Goal: Information Seeking & Learning: Check status

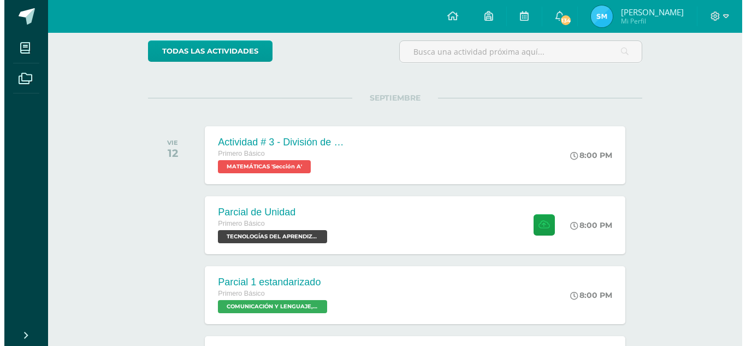
scroll to position [109, 0]
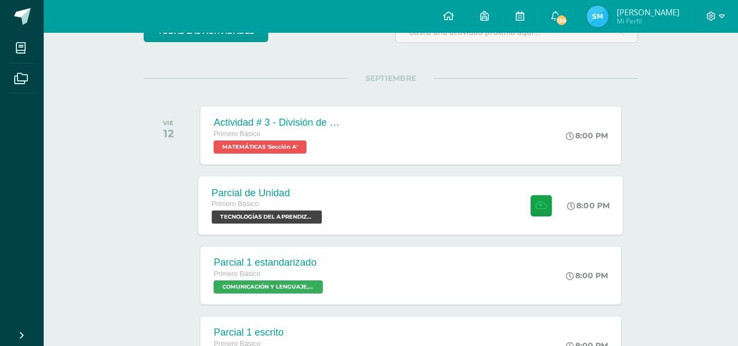
click at [304, 217] on span "TECNOLOGÍAS DEL APRENDIZAJE Y LA COMUNICACIÓN 'Sección A'" at bounding box center [267, 216] width 110 height 13
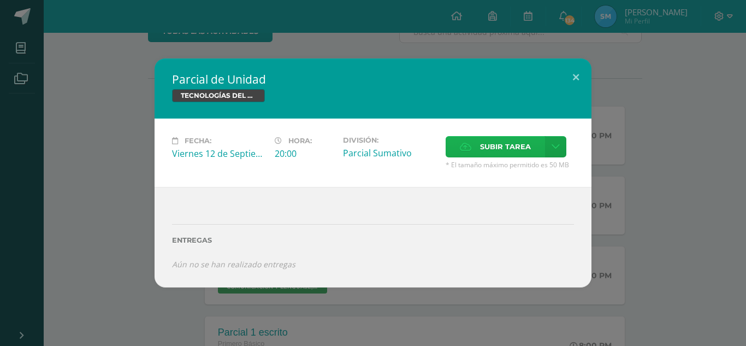
click at [535, 147] on label "Subir tarea" at bounding box center [495, 146] width 99 height 21
click at [0, 0] on input "Subir tarea" at bounding box center [0, 0] width 0 height 0
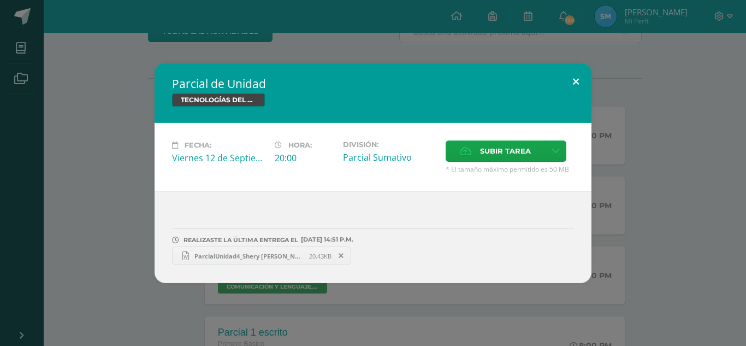
click at [577, 80] on button at bounding box center [575, 81] width 31 height 37
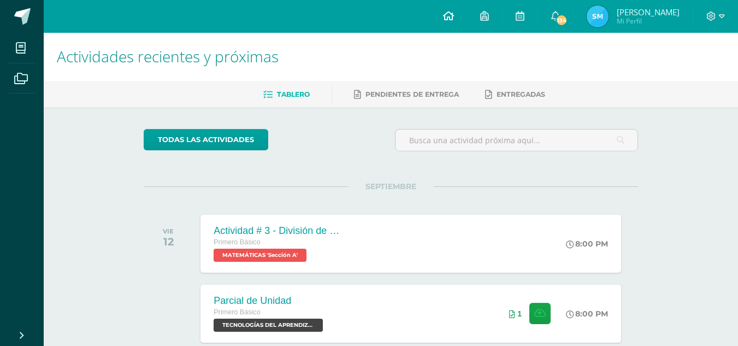
scroll to position [0, 0]
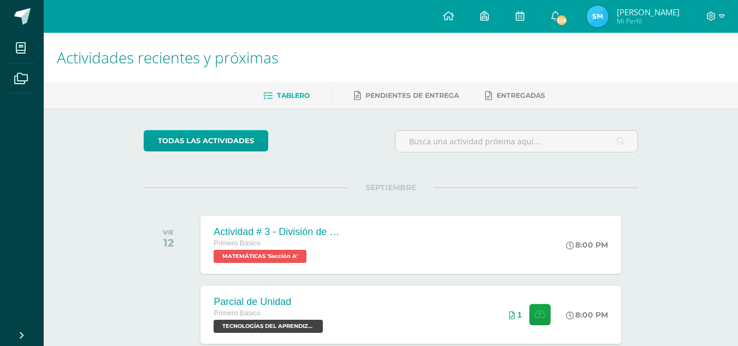
click at [594, 16] on img at bounding box center [598, 16] width 22 height 22
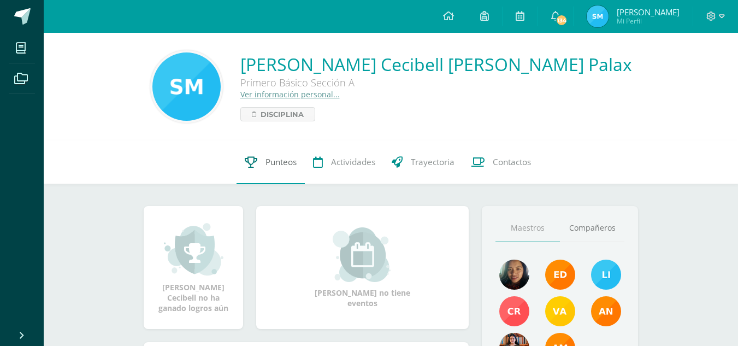
click at [260, 167] on link "Punteos" at bounding box center [271, 162] width 68 height 44
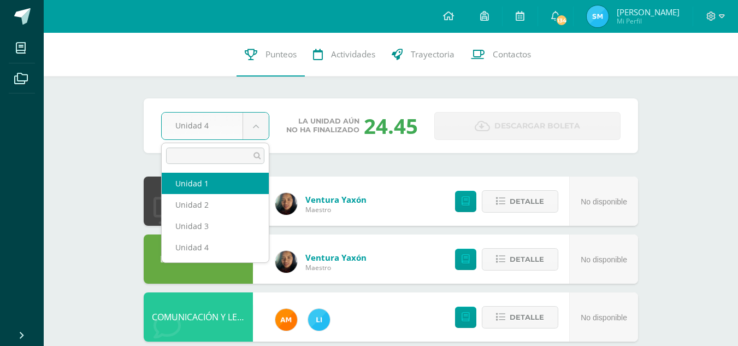
select select "Unidad 1"
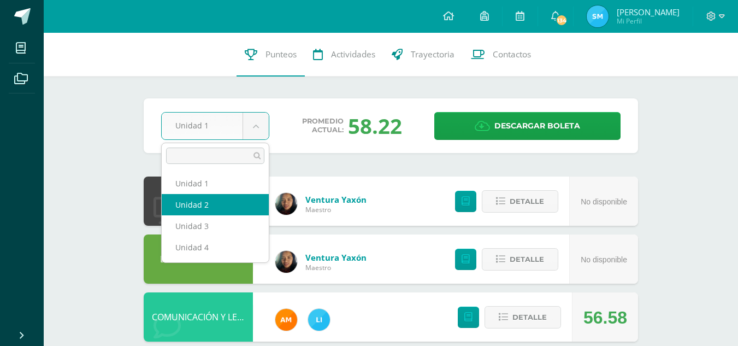
select select "Unidad 2"
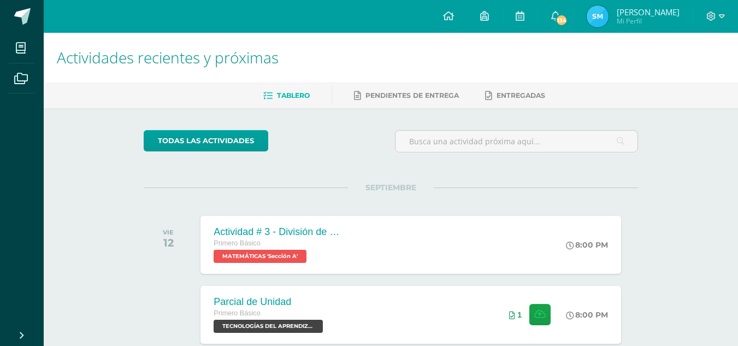
click at [595, 23] on img at bounding box center [598, 16] width 22 height 22
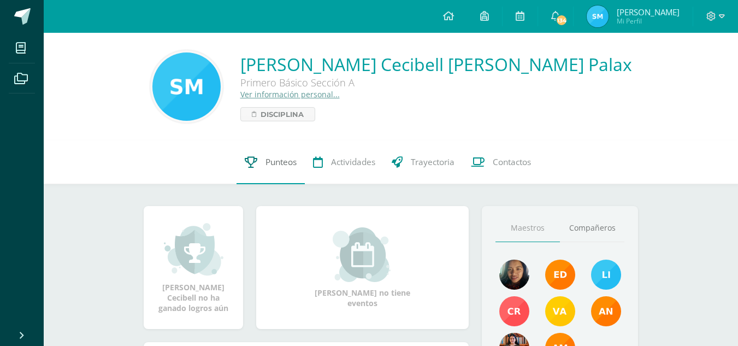
click at [251, 162] on icon at bounding box center [251, 161] width 13 height 11
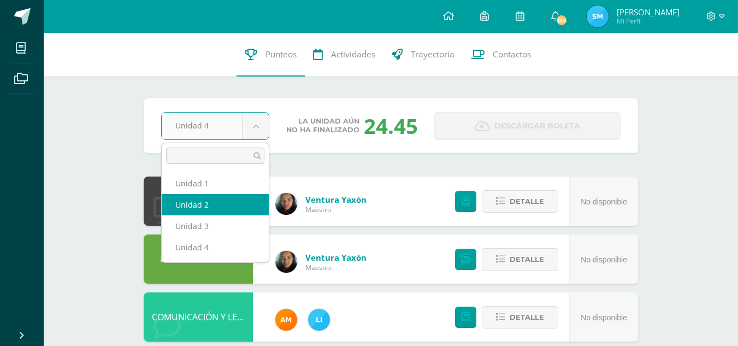
select select "Unidad 2"
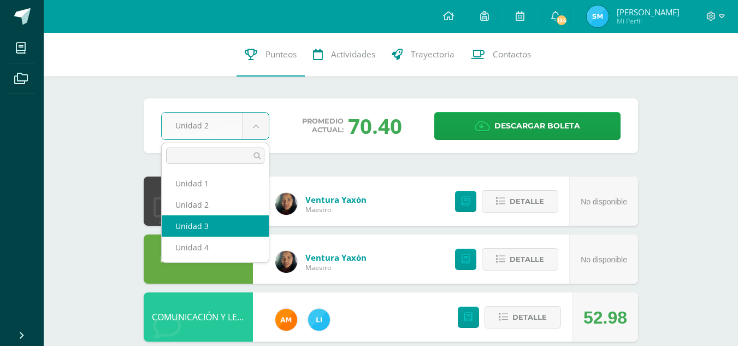
select select "Unidad 3"
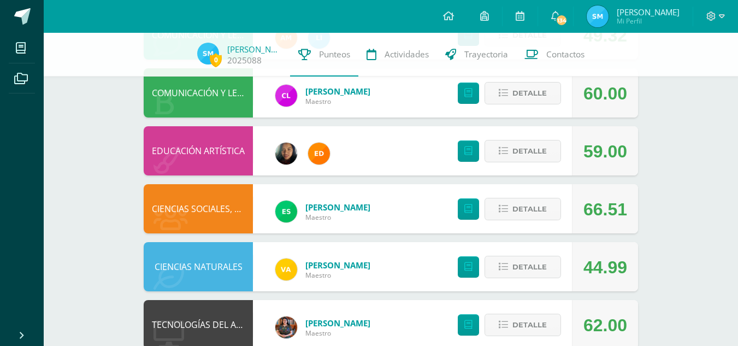
scroll to position [273, 0]
